Goal: Transaction & Acquisition: Purchase product/service

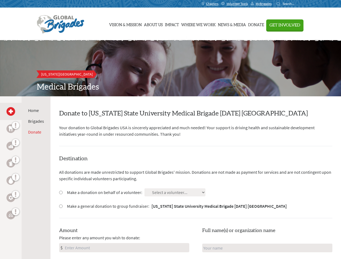
click at [298, 4] on div "Search for:" at bounding box center [287, 4] width 22 height 4
click at [300, 25] on span "Get Involved" at bounding box center [284, 25] width 31 height 4
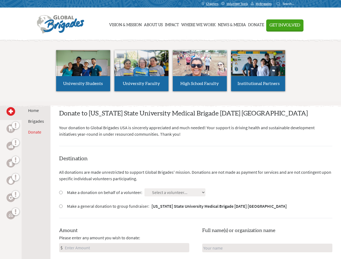
click at [171, 68] on li "High School Faculty" at bounding box center [200, 71] width 58 height 50
click at [25, 178] on div "Home Brigades Donate" at bounding box center [36, 225] width 29 height 259
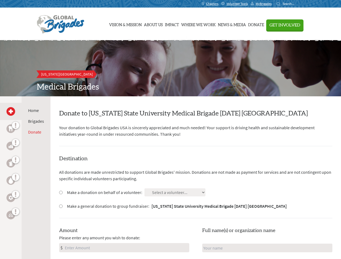
click at [60, 192] on input "Make a donation on behalf of a volunteer:" at bounding box center [61, 193] width 4 height 4
radio input "true"
click at [60, 206] on input "Make a general donation to group fundraiser: [US_STATE] State University Medica…" at bounding box center [61, 207] width 4 height 4
radio input "true"
